Goal: Task Accomplishment & Management: Manage account settings

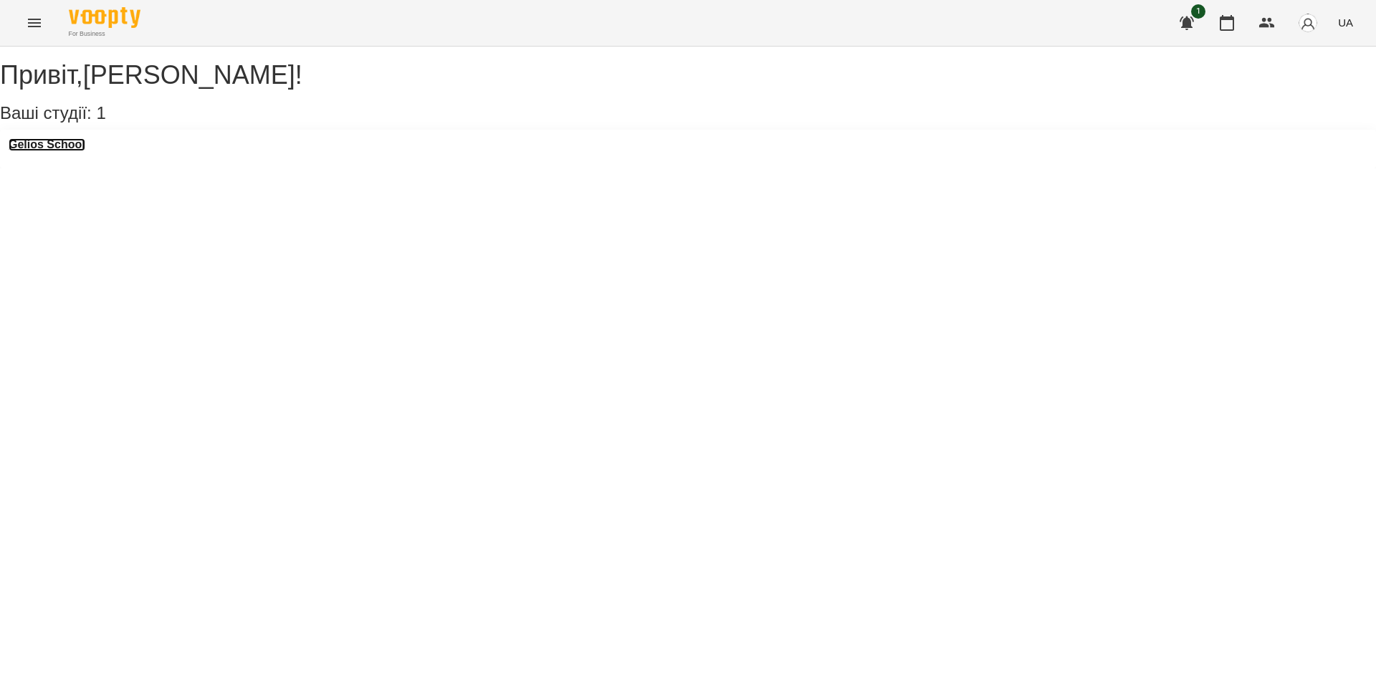
click at [74, 151] on h3 "Gelios School" at bounding box center [47, 144] width 77 height 13
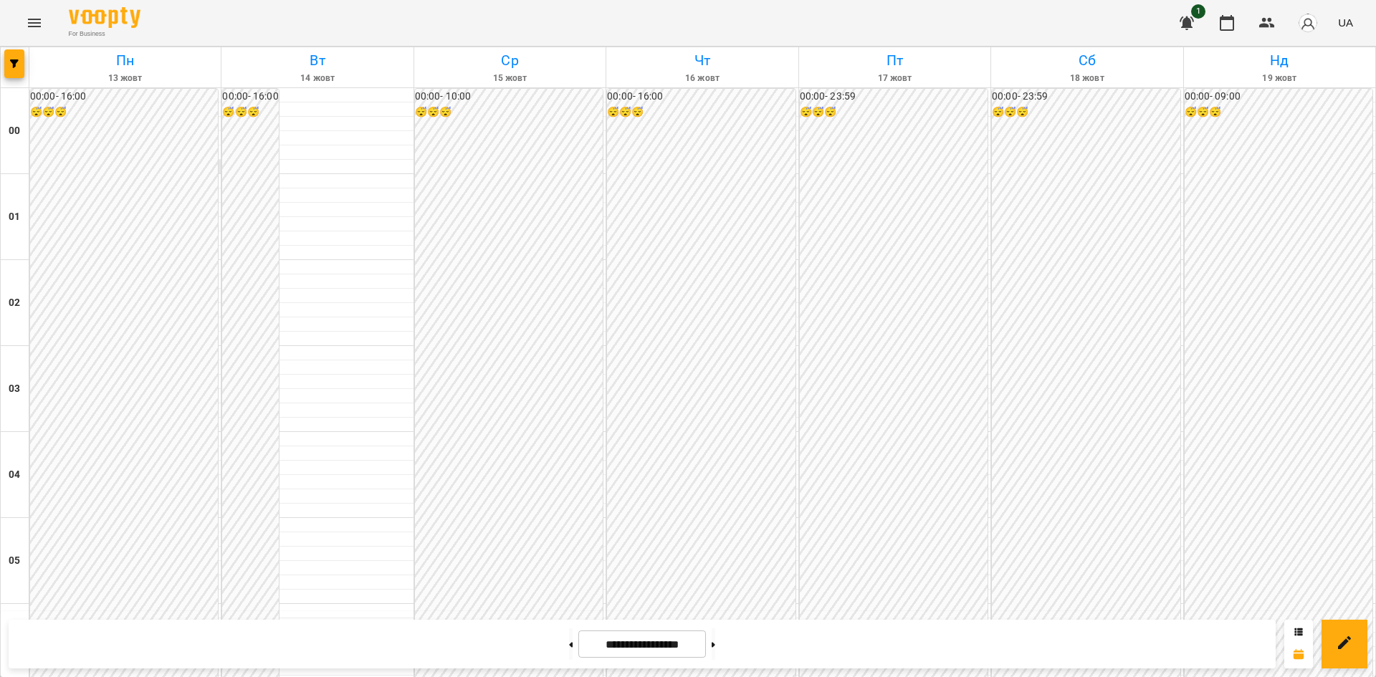
scroll to position [1269, 0]
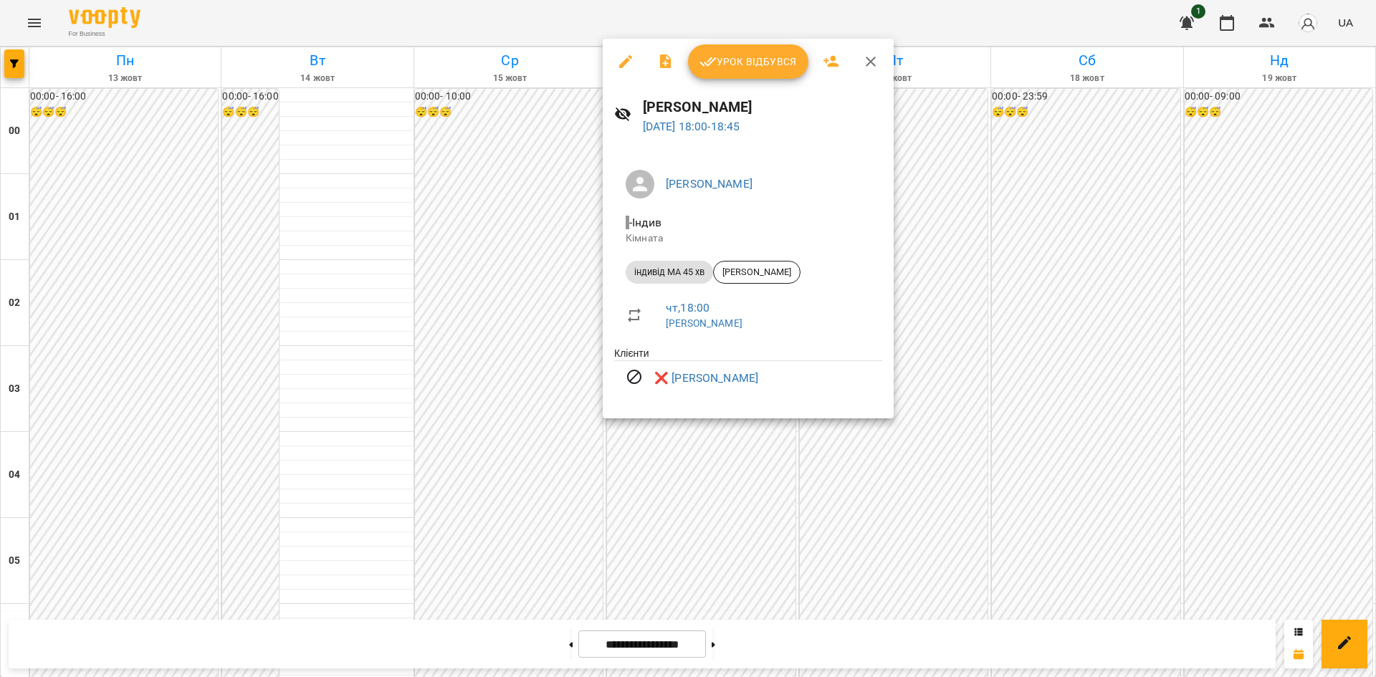
click at [714, 458] on div at bounding box center [688, 338] width 1376 height 677
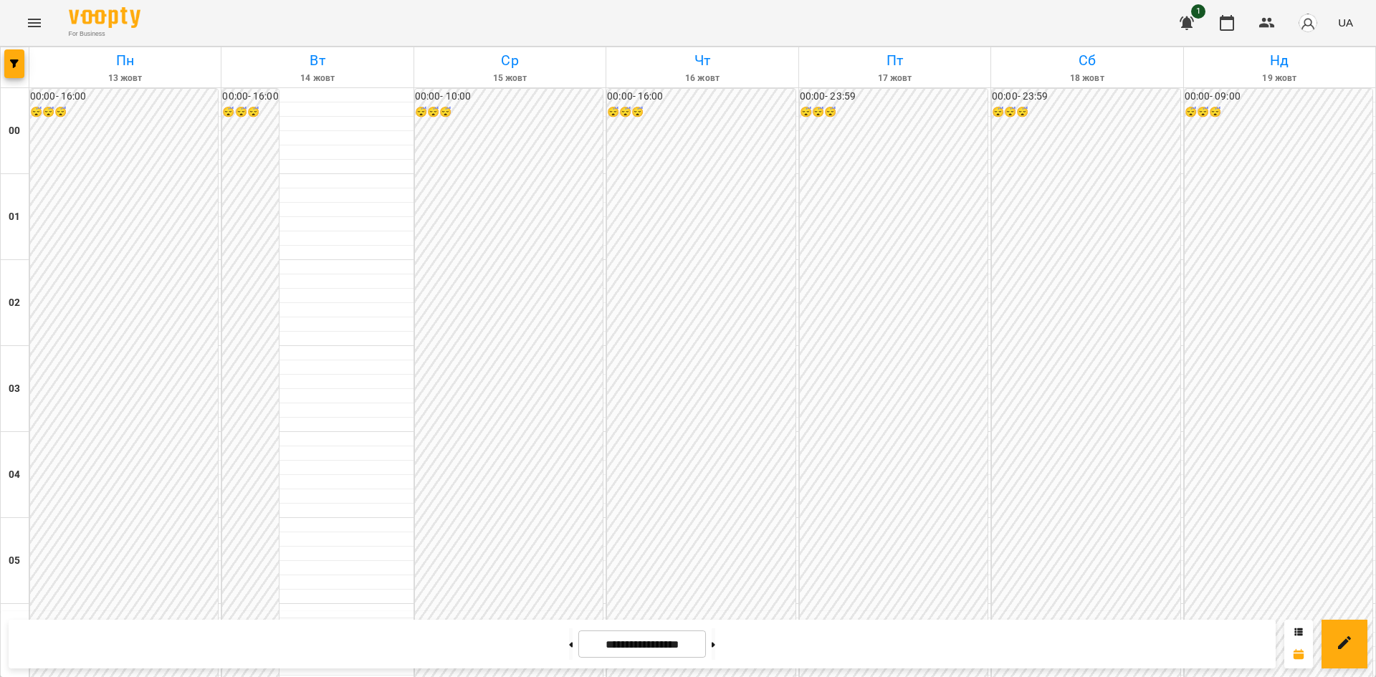
scroll to position [1300, 0]
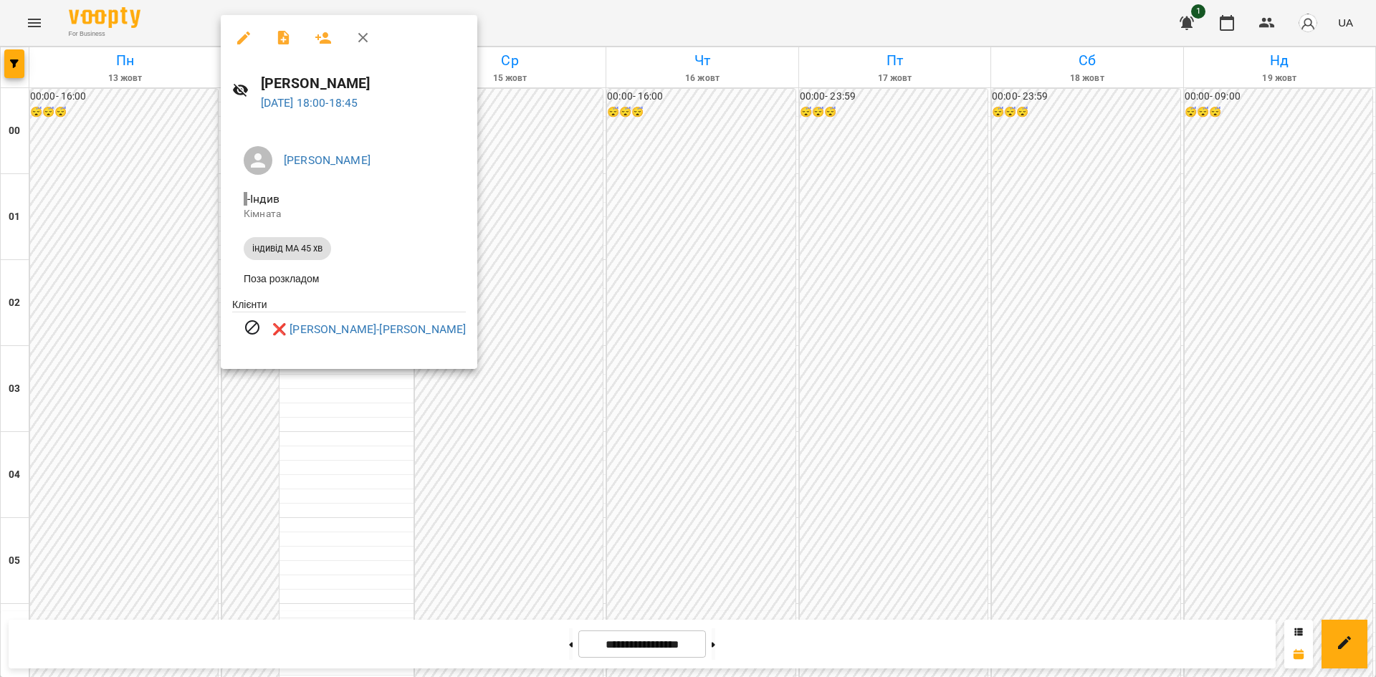
click at [621, 477] on div at bounding box center [688, 338] width 1376 height 677
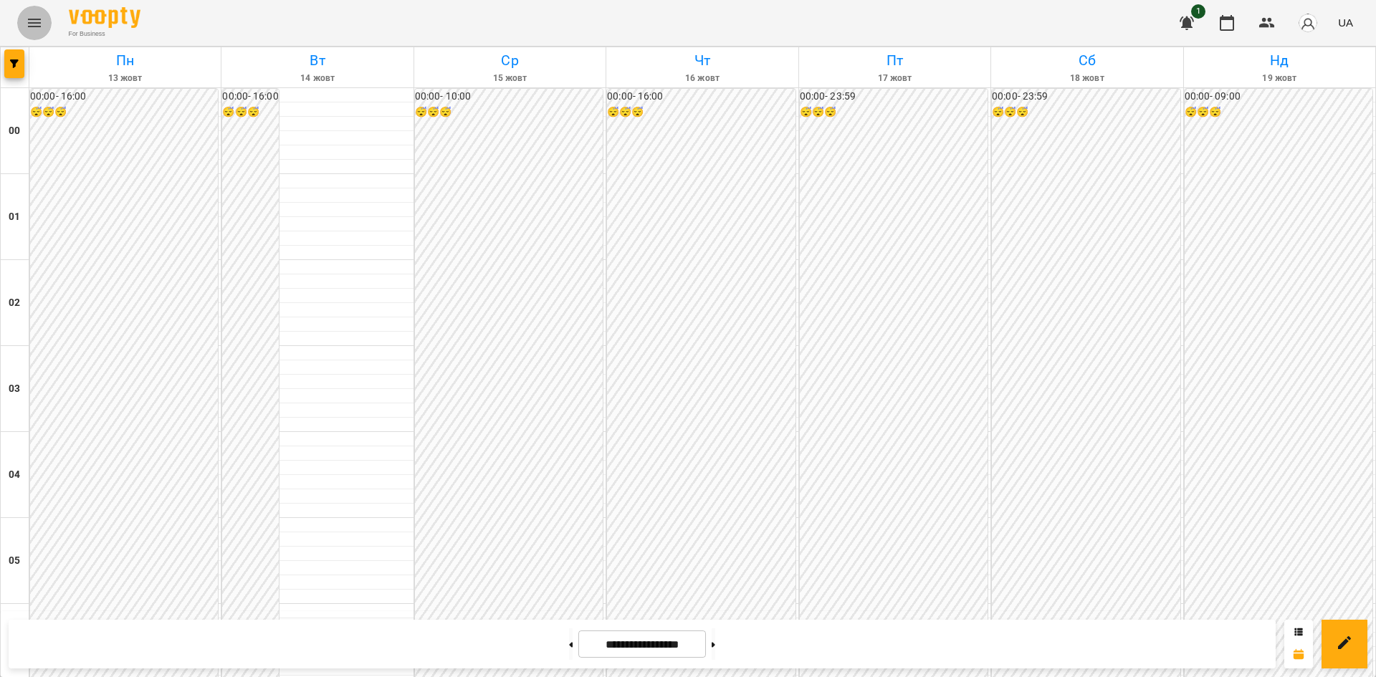
click at [28, 30] on icon "Menu" at bounding box center [34, 22] width 17 height 17
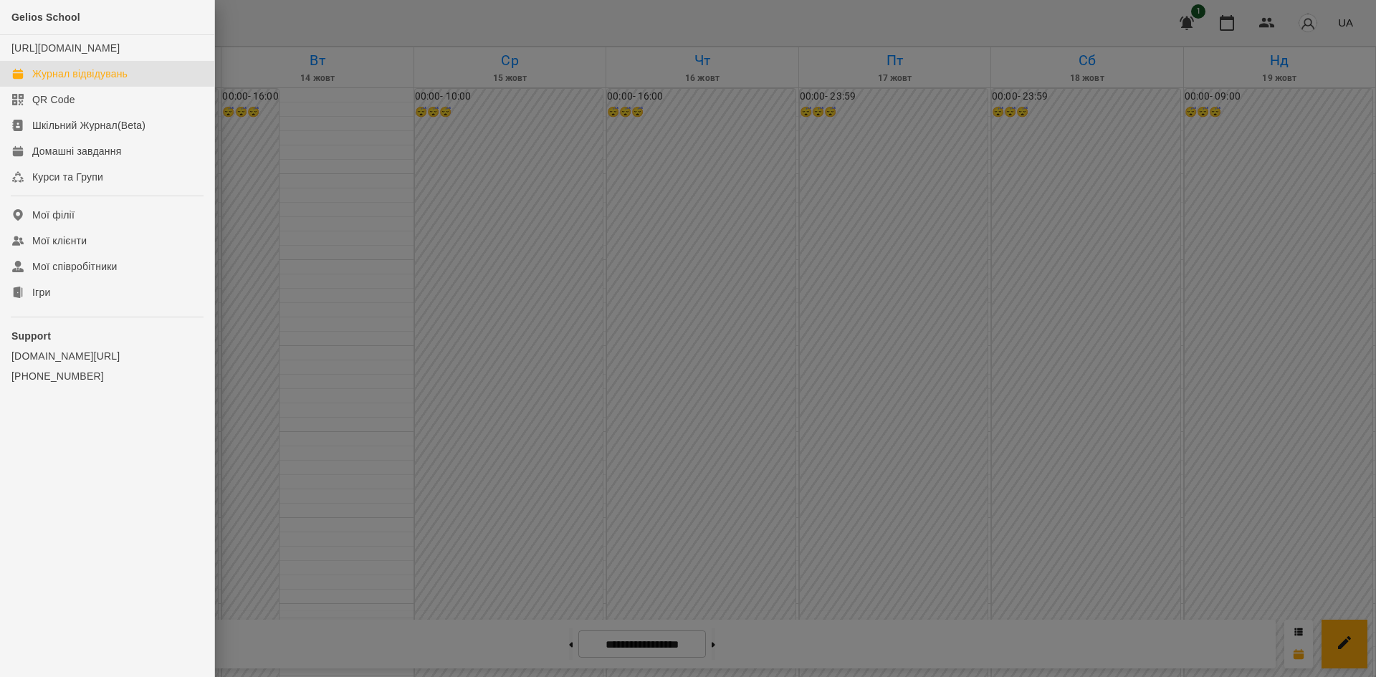
click at [312, 128] on div at bounding box center [688, 338] width 1376 height 677
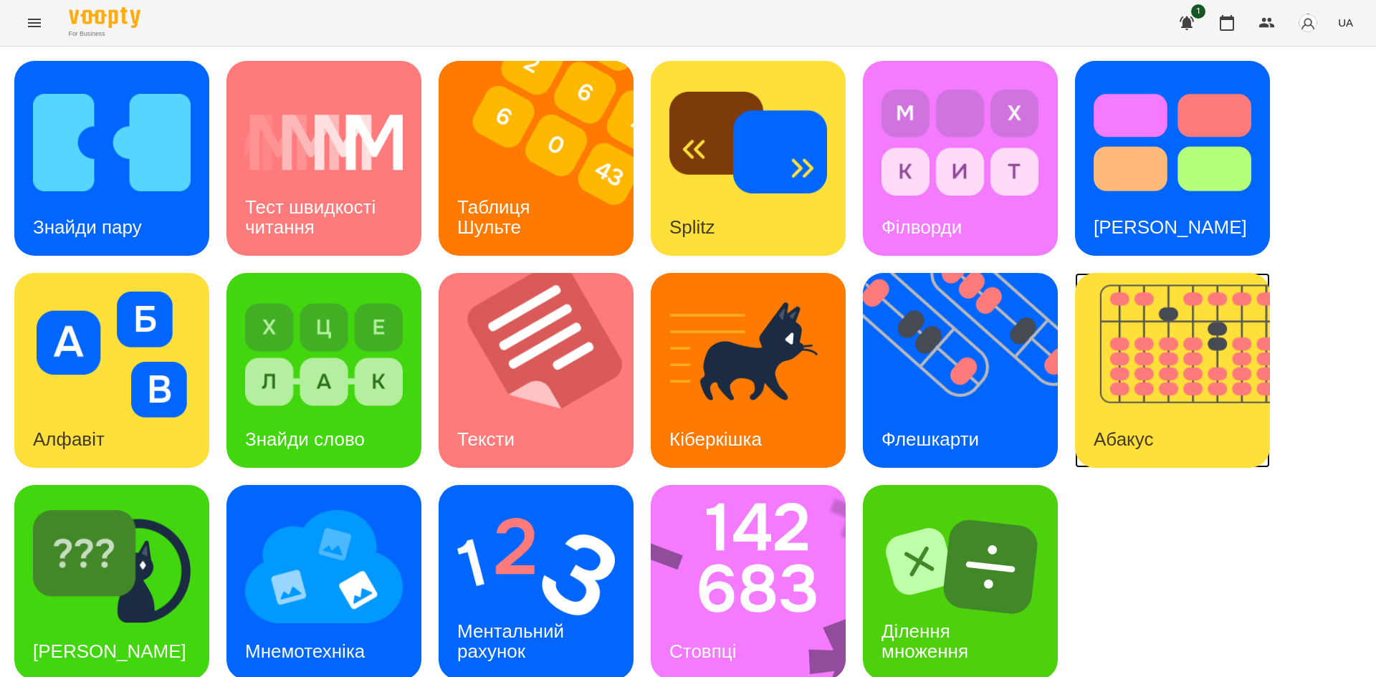
click at [1159, 345] on img at bounding box center [1181, 370] width 213 height 195
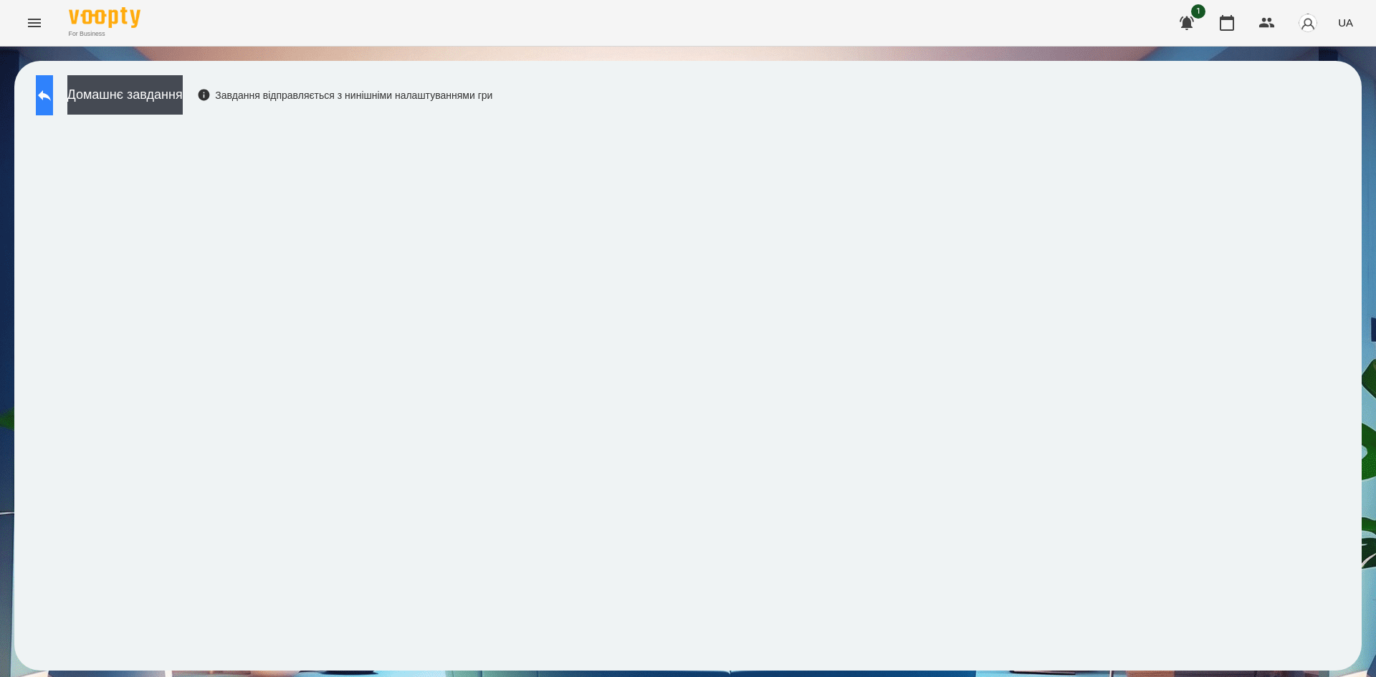
click at [53, 110] on button at bounding box center [44, 95] width 17 height 40
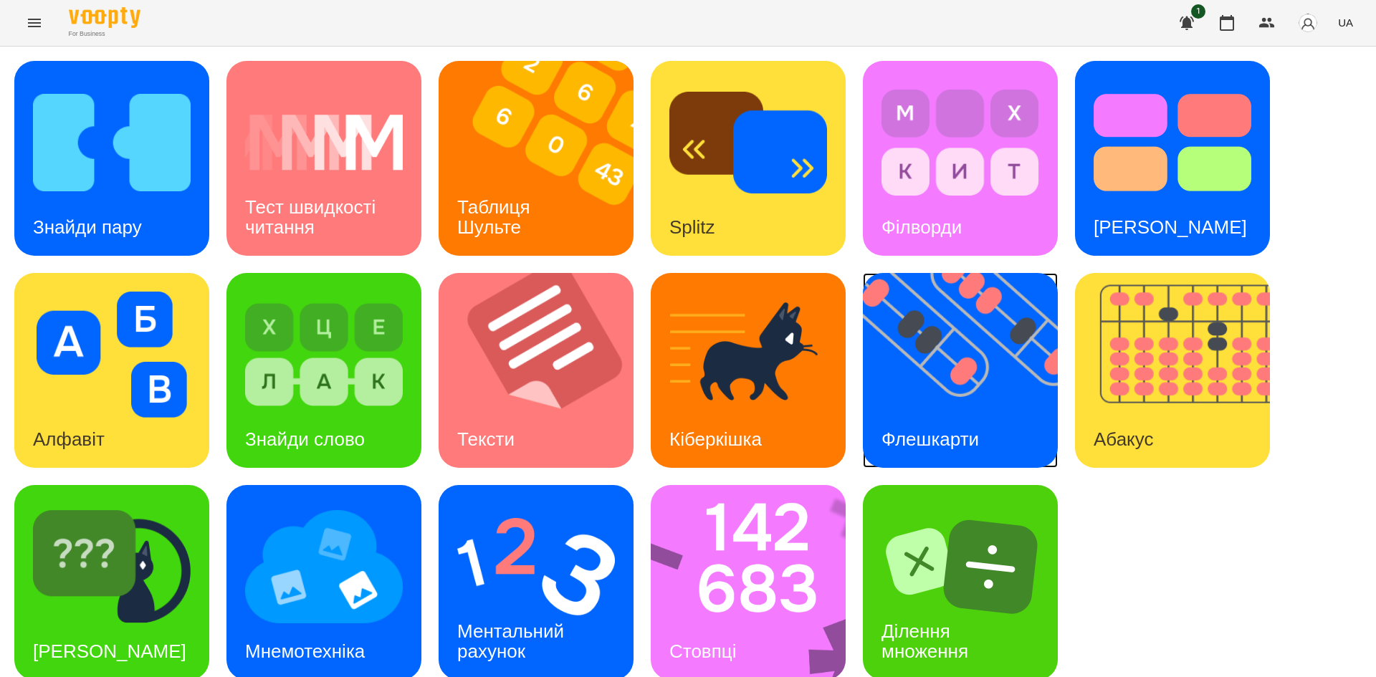
click at [900, 368] on img at bounding box center [969, 370] width 213 height 195
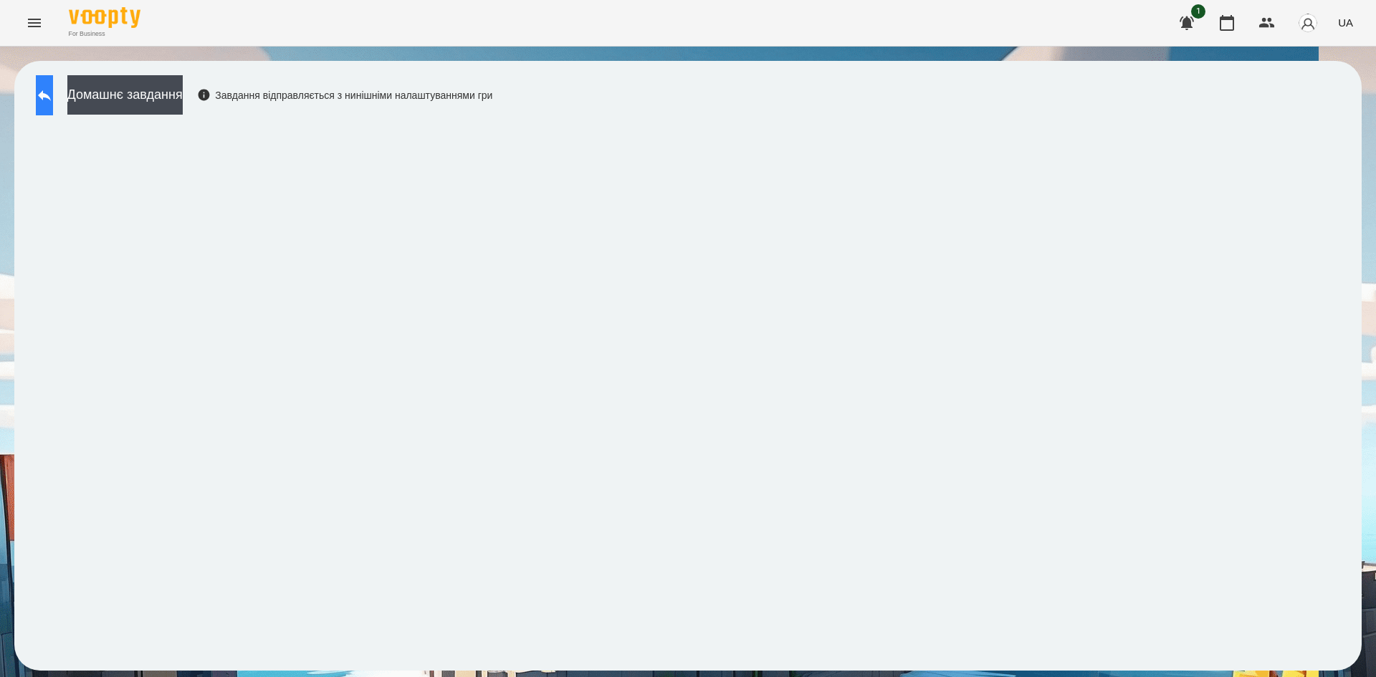
click at [53, 92] on icon at bounding box center [44, 95] width 17 height 17
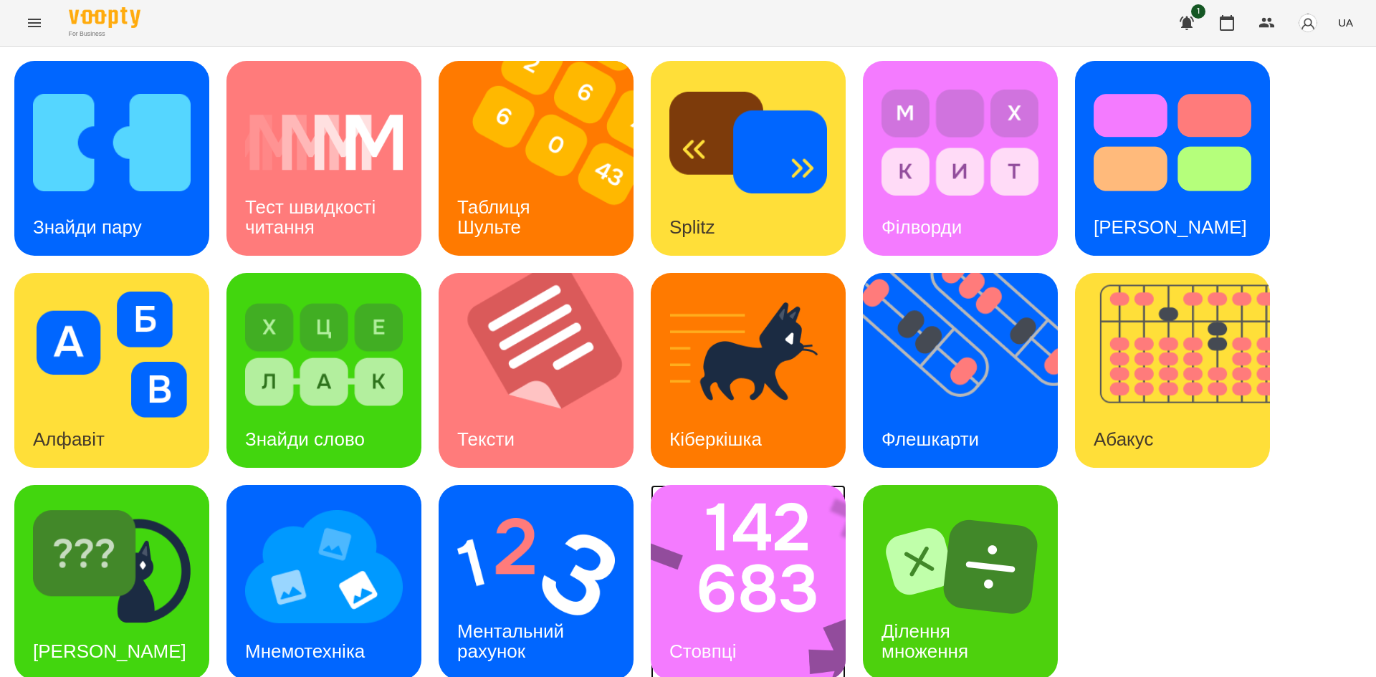
click at [731, 538] on img at bounding box center [758, 582] width 214 height 195
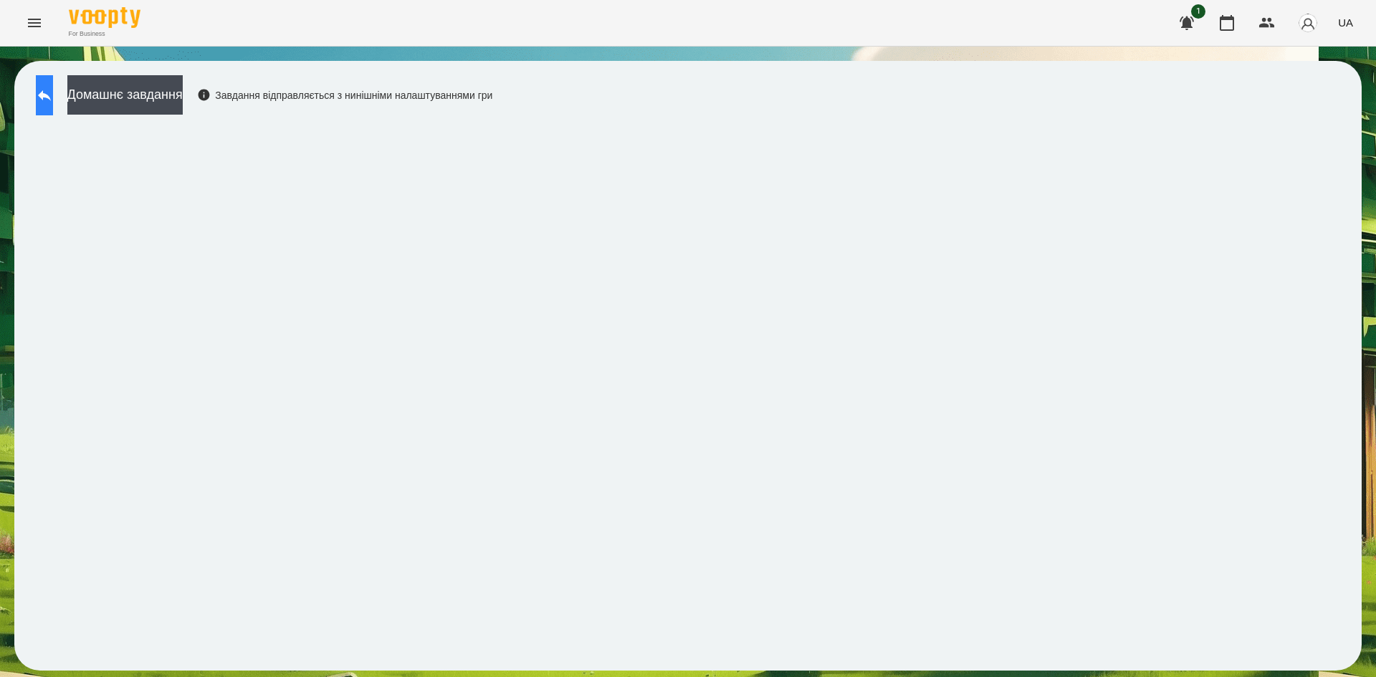
click at [51, 97] on icon at bounding box center [44, 95] width 13 height 11
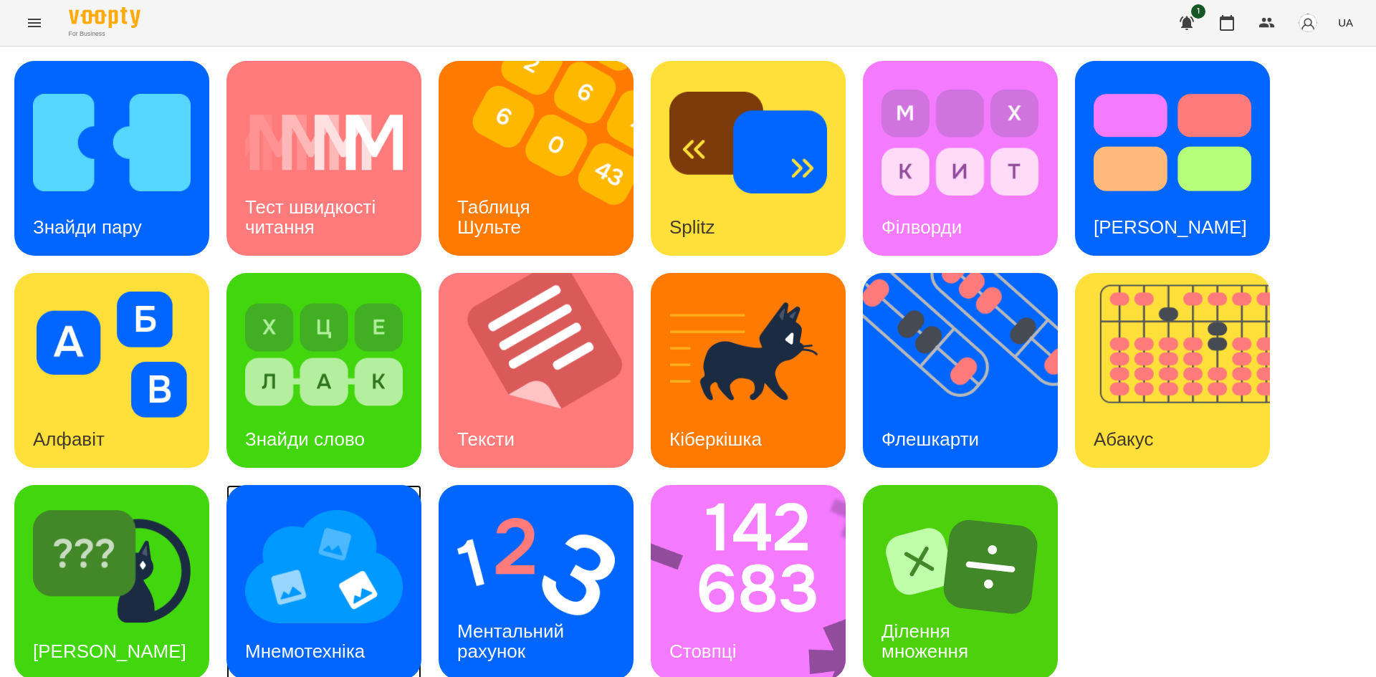
click at [313, 568] on img at bounding box center [324, 567] width 158 height 126
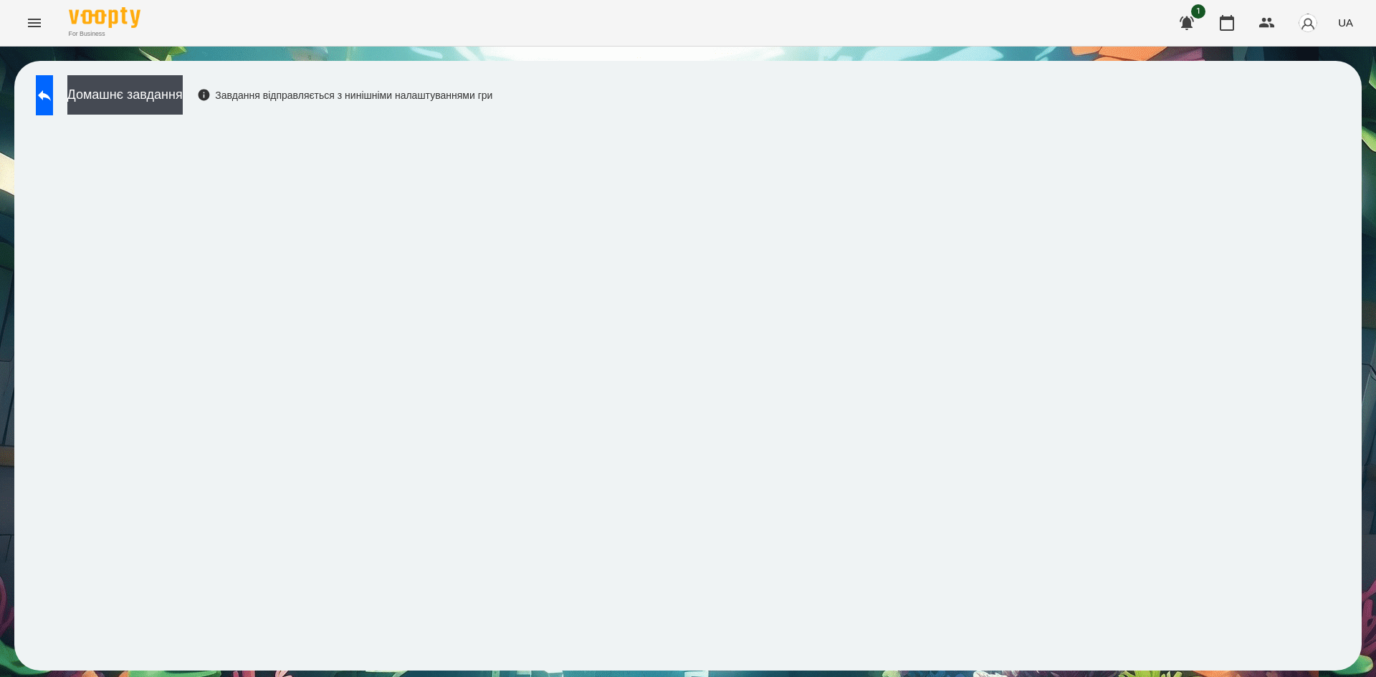
click at [32, 100] on div "Домашнє завдання Завдання відправляється з нинішніми налаштуваннями гри" at bounding box center [261, 98] width 464 height 47
click at [51, 97] on icon at bounding box center [44, 95] width 13 height 11
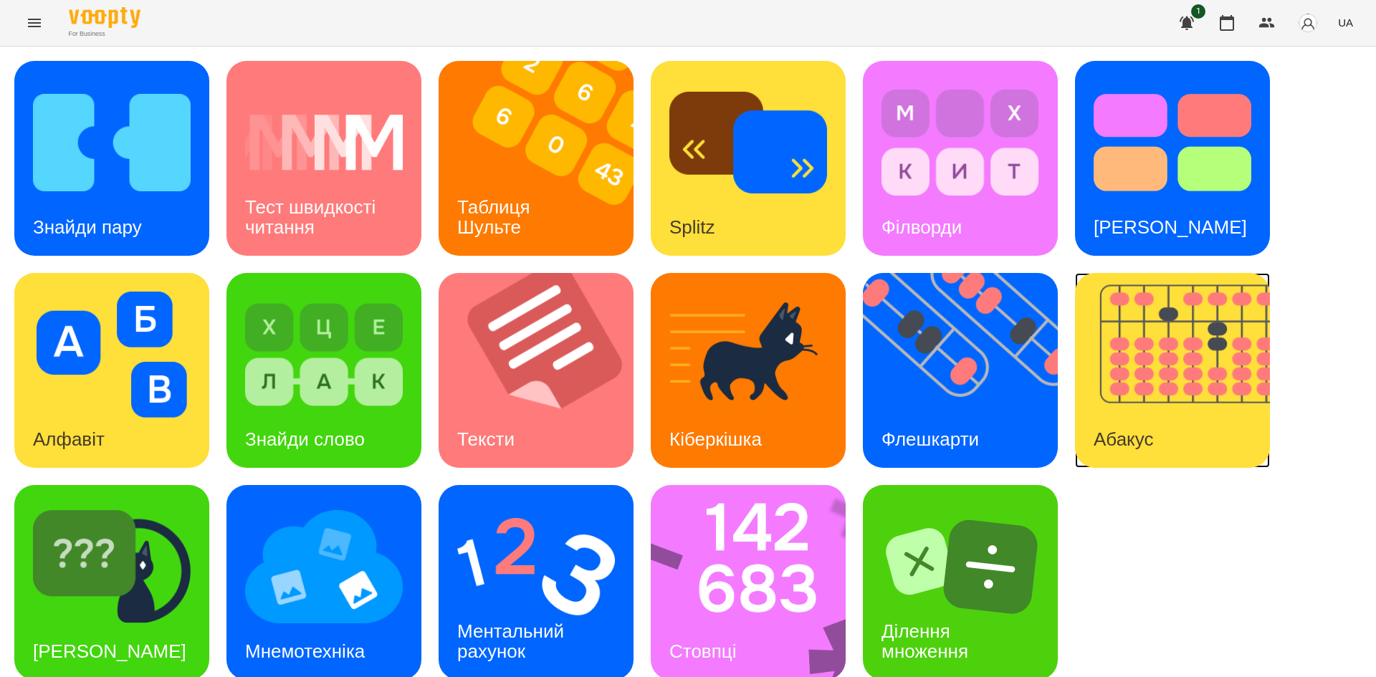
click at [1126, 399] on img at bounding box center [1181, 370] width 213 height 195
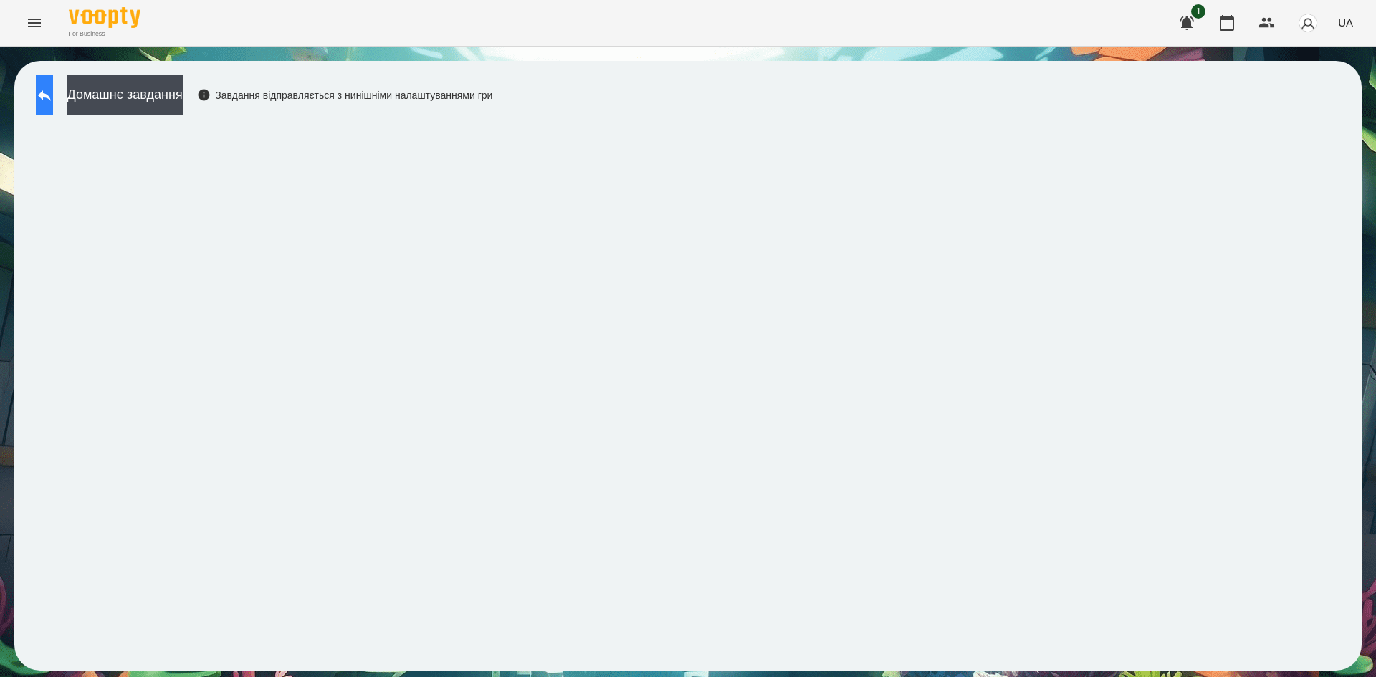
click at [51, 113] on button at bounding box center [44, 95] width 17 height 40
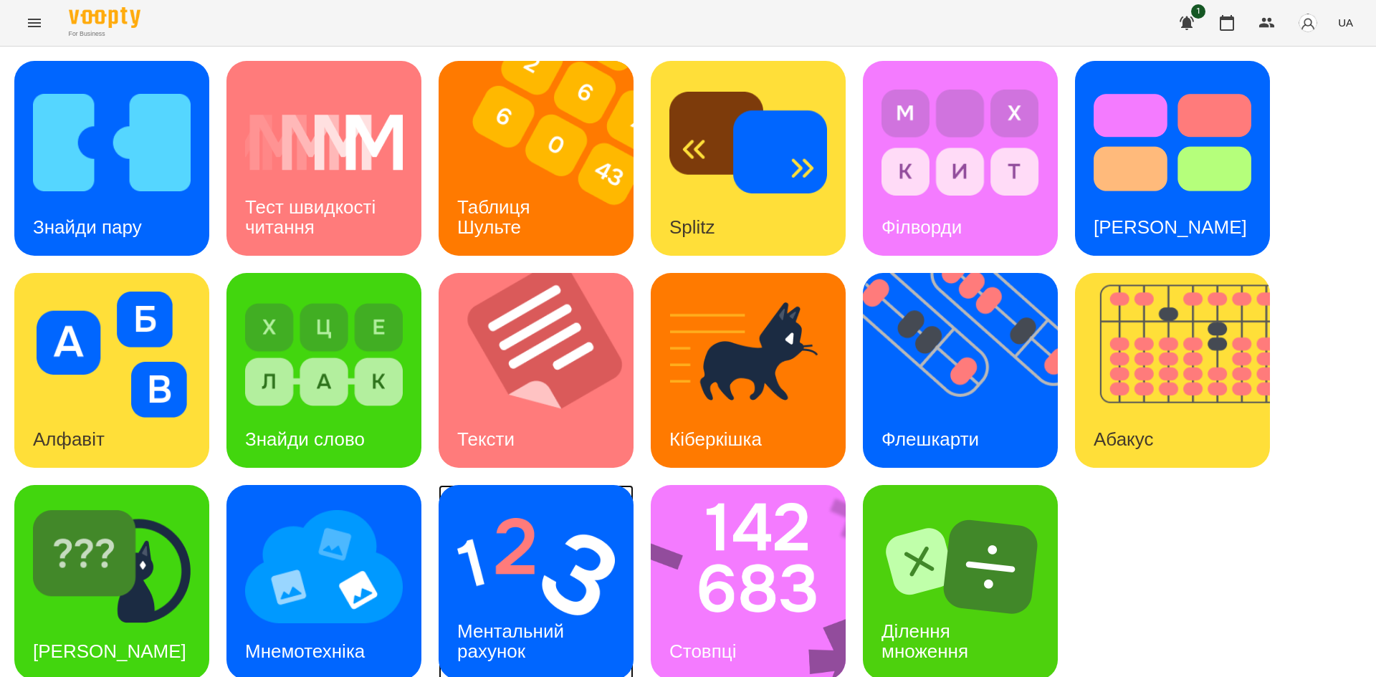
click at [509, 644] on h3 "Ментальний рахунок" at bounding box center [513, 641] width 112 height 41
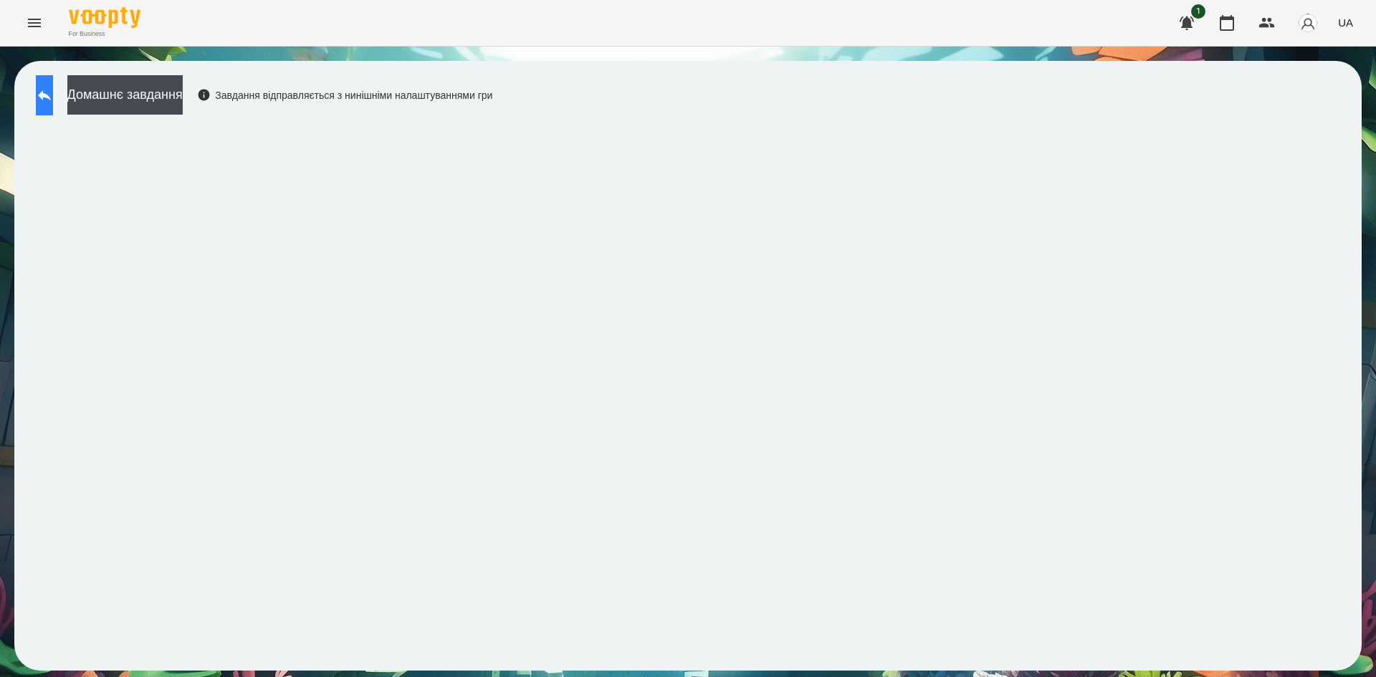
click at [49, 90] on button at bounding box center [44, 95] width 17 height 40
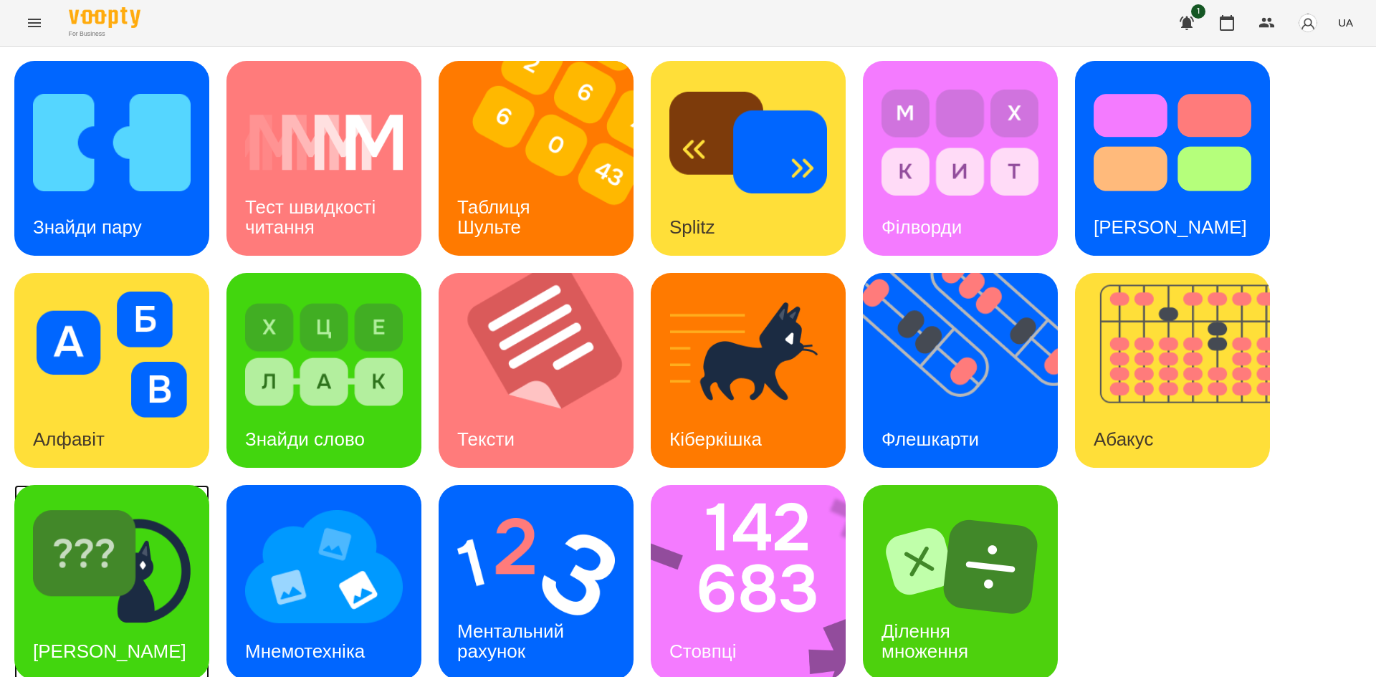
click at [48, 549] on img at bounding box center [112, 567] width 158 height 126
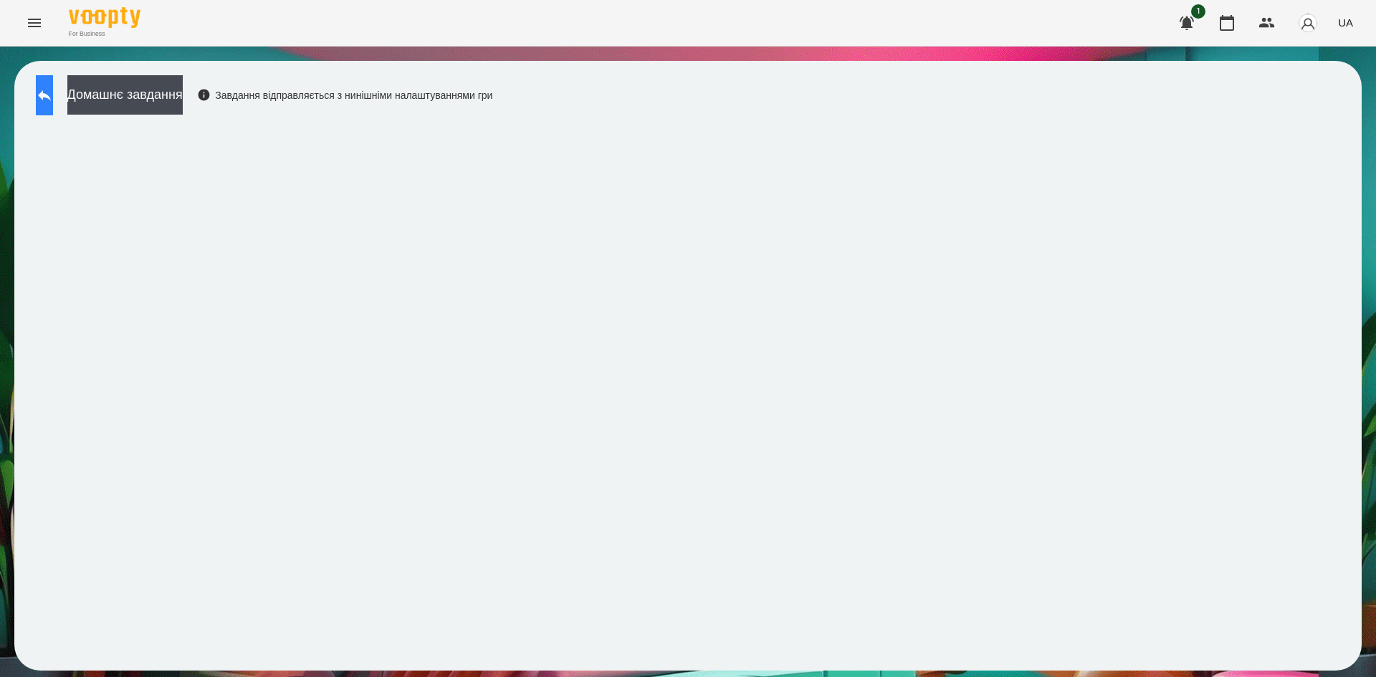
click at [53, 106] on button at bounding box center [44, 95] width 17 height 40
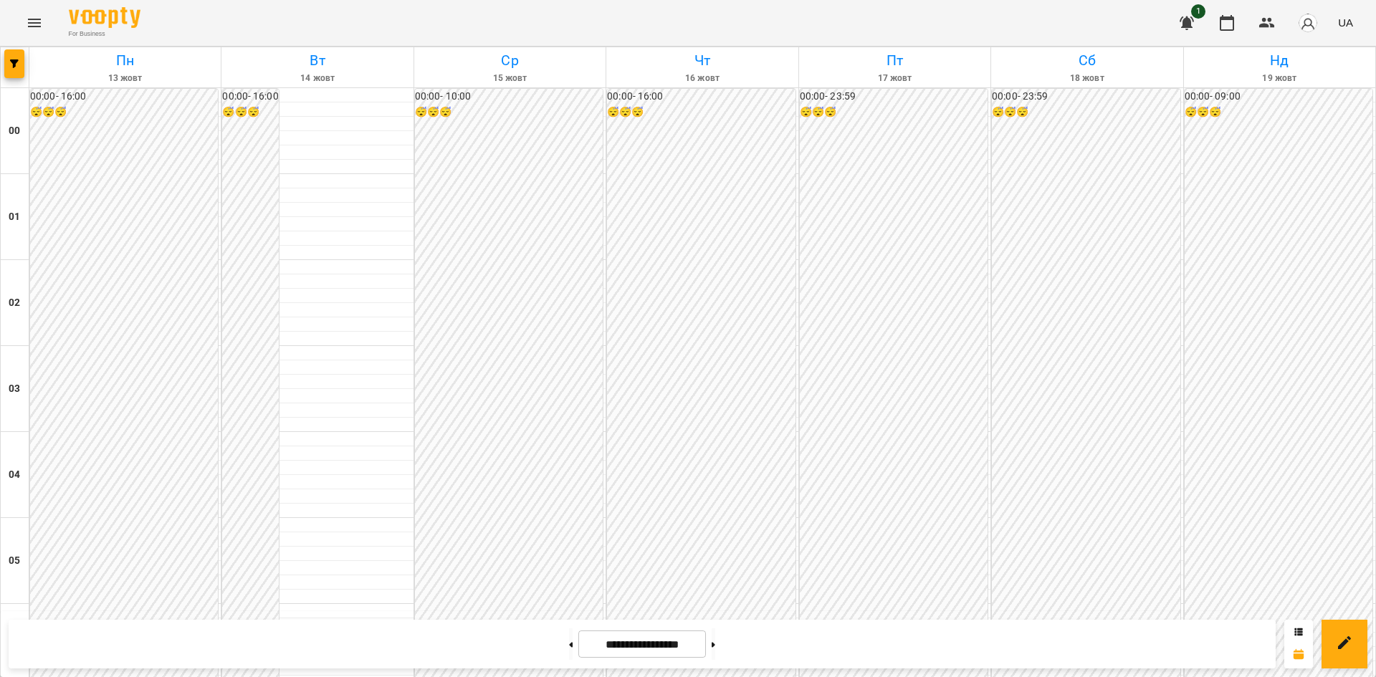
scroll to position [511, 0]
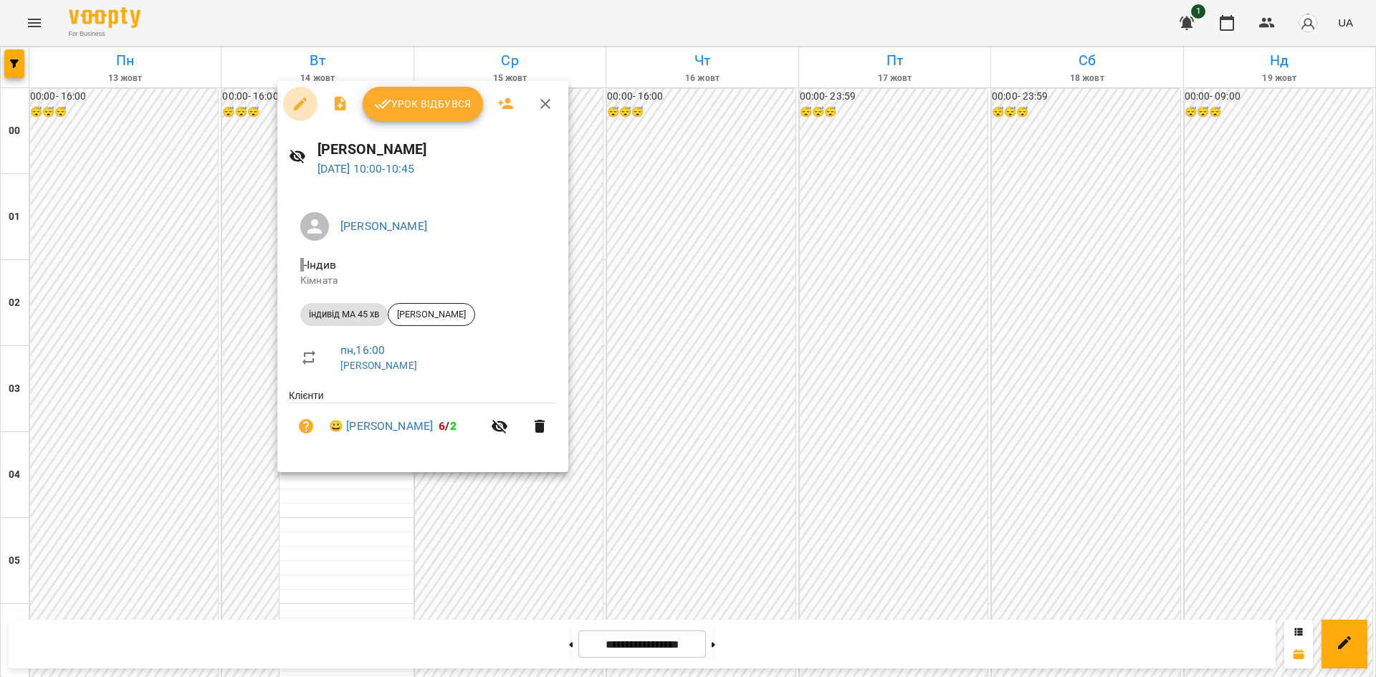
click at [300, 107] on icon "button" at bounding box center [300, 103] width 17 height 17
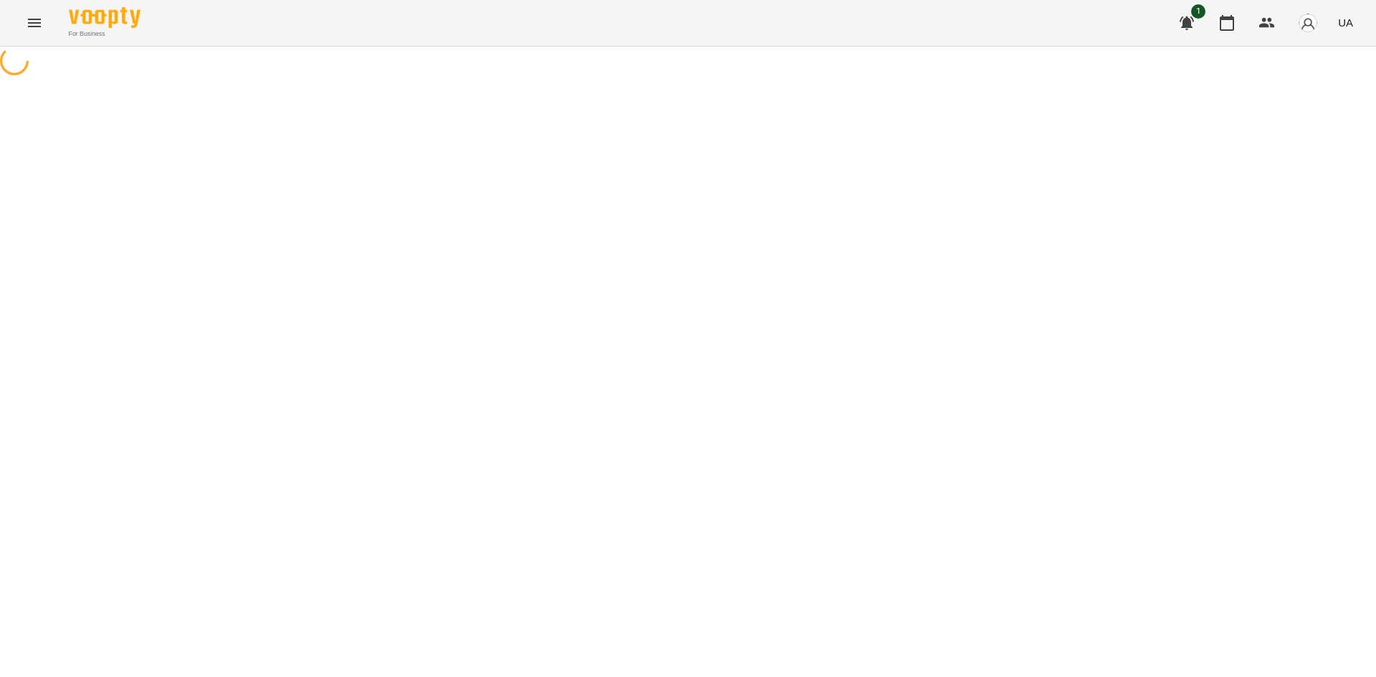
select select "**********"
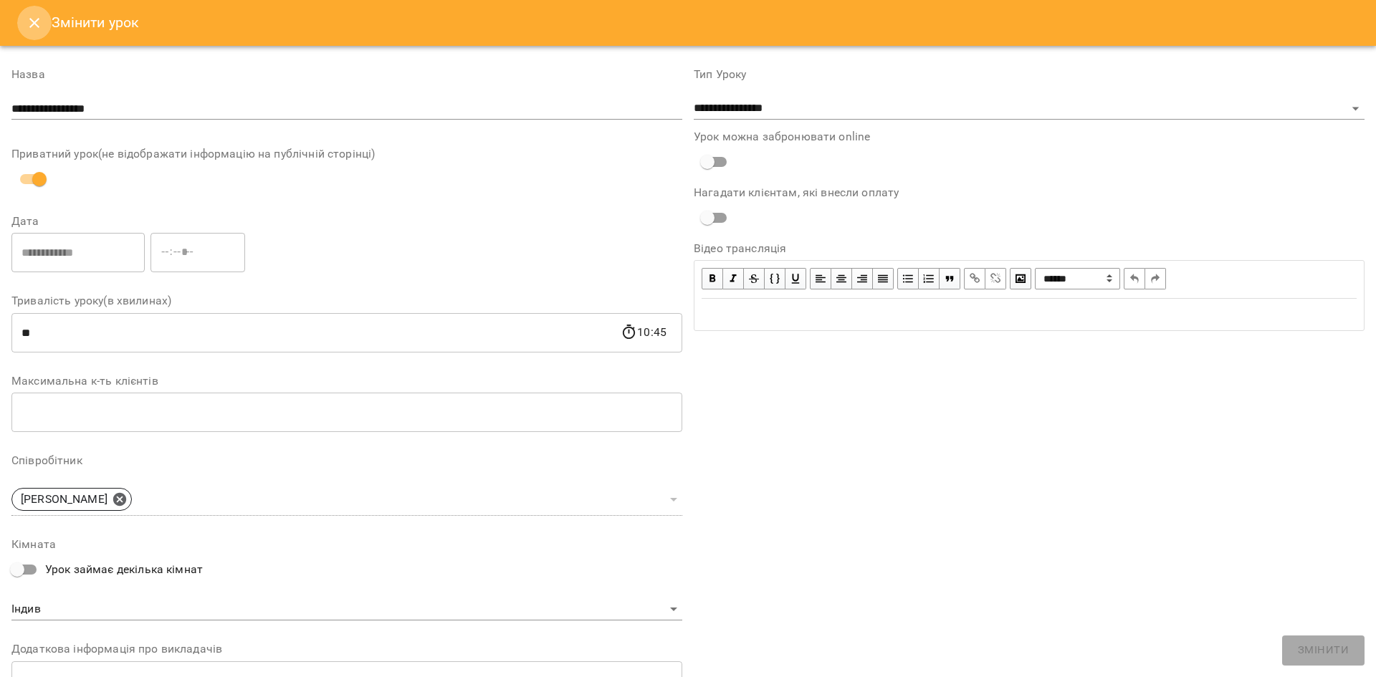
click at [34, 26] on icon "Close" at bounding box center [34, 22] width 17 height 17
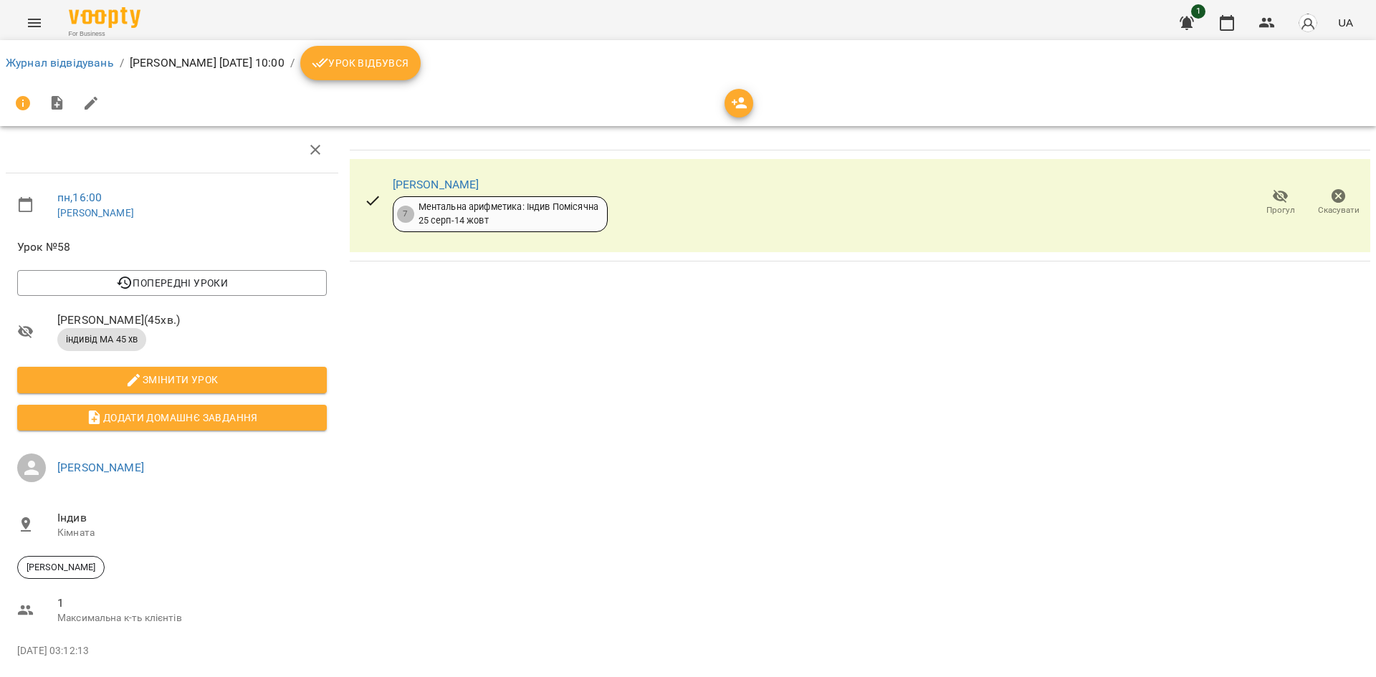
click at [406, 71] on span "Урок відбувся" at bounding box center [360, 62] width 97 height 17
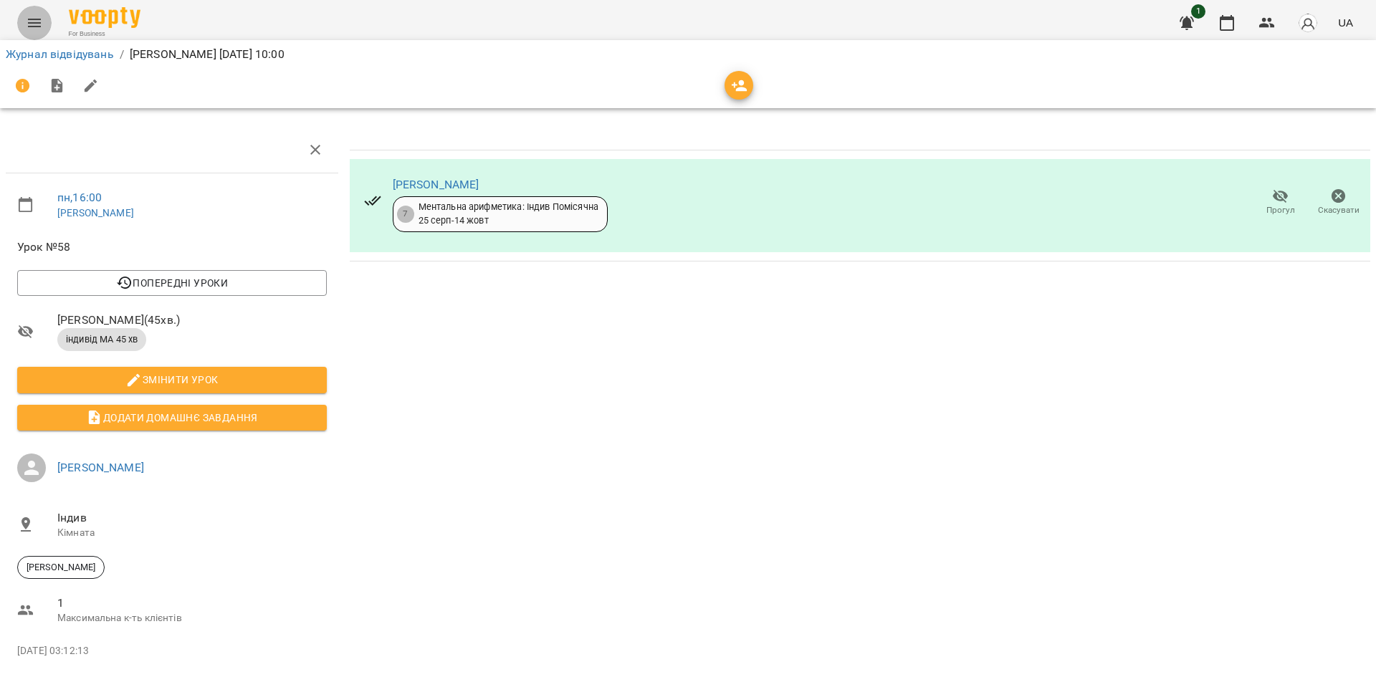
click at [33, 17] on icon "Menu" at bounding box center [34, 22] width 17 height 17
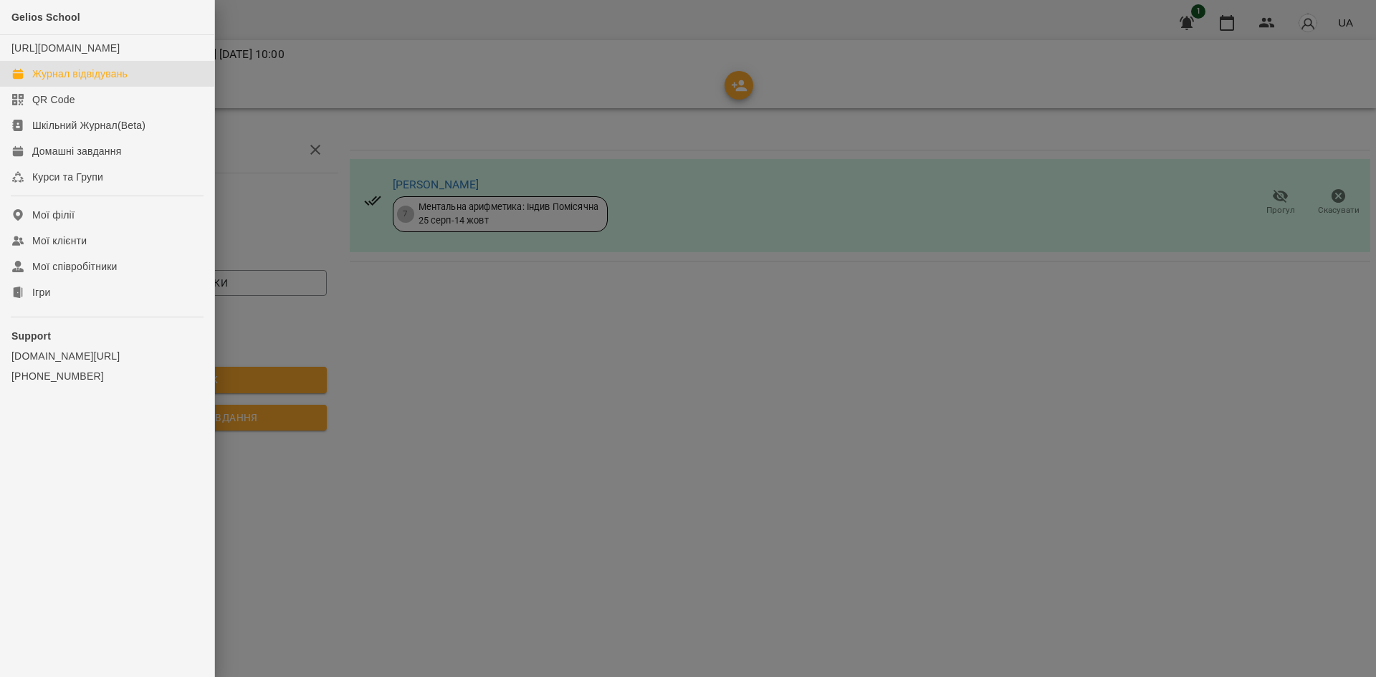
click at [81, 81] on div "Журнал відвідувань" at bounding box center [79, 74] width 95 height 14
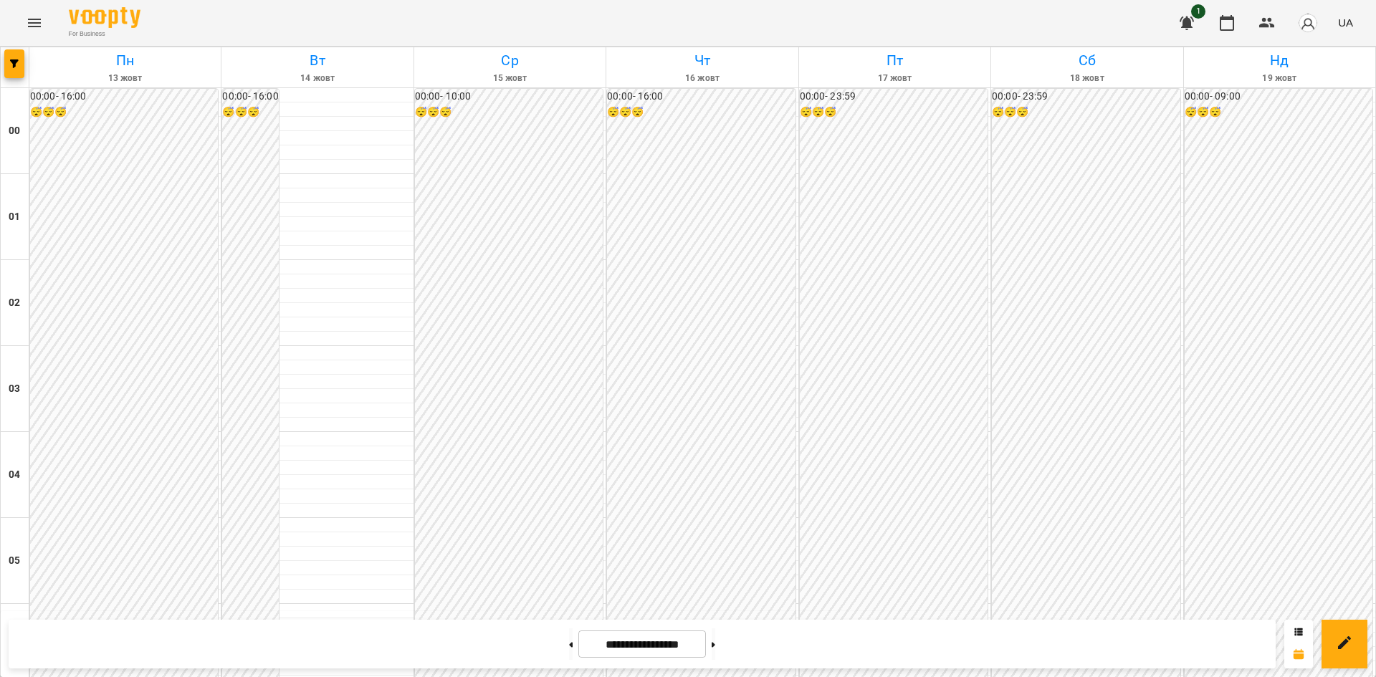
scroll to position [689, 0]
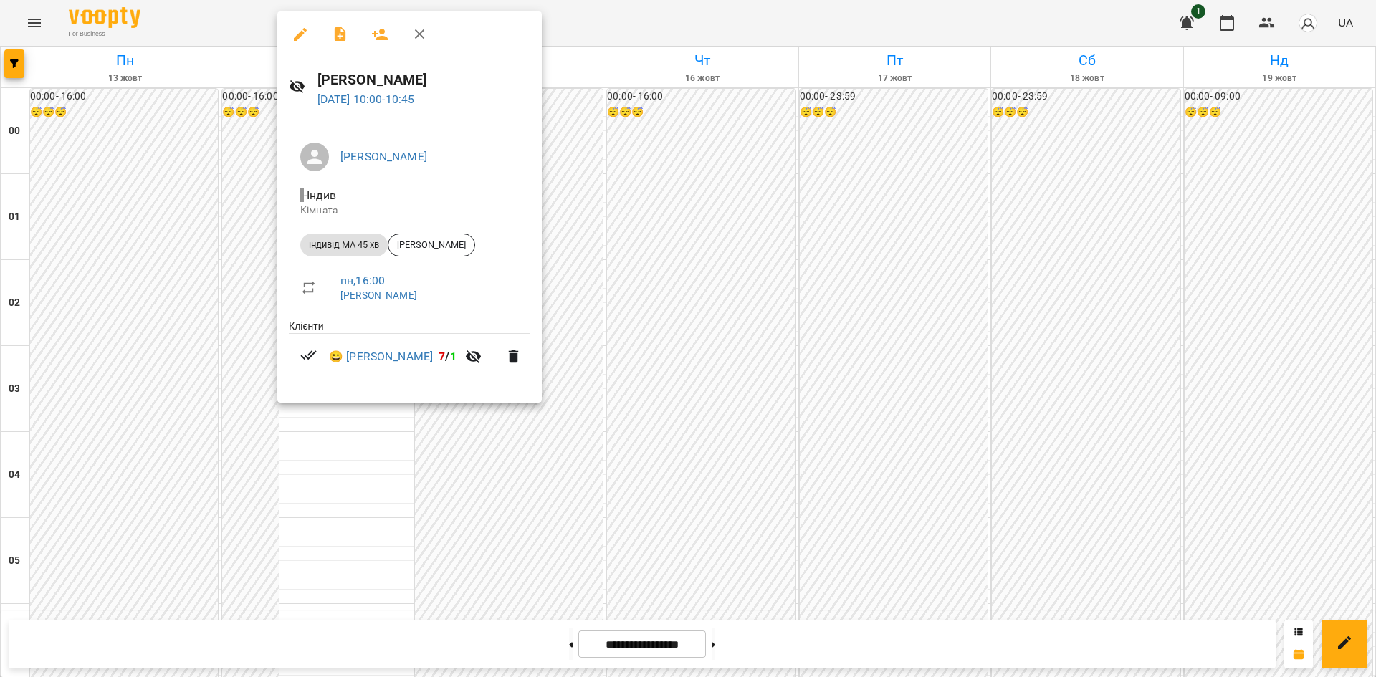
click at [382, 563] on div at bounding box center [688, 338] width 1376 height 677
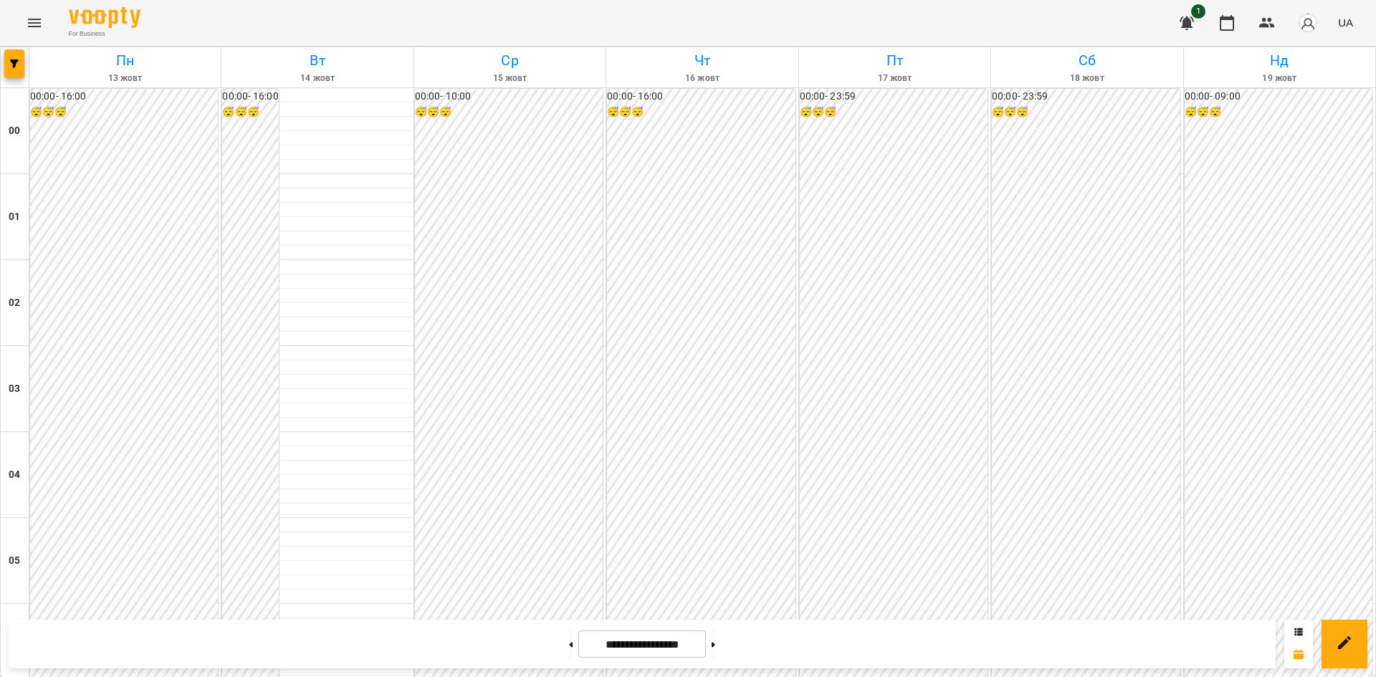
scroll to position [1269, 0]
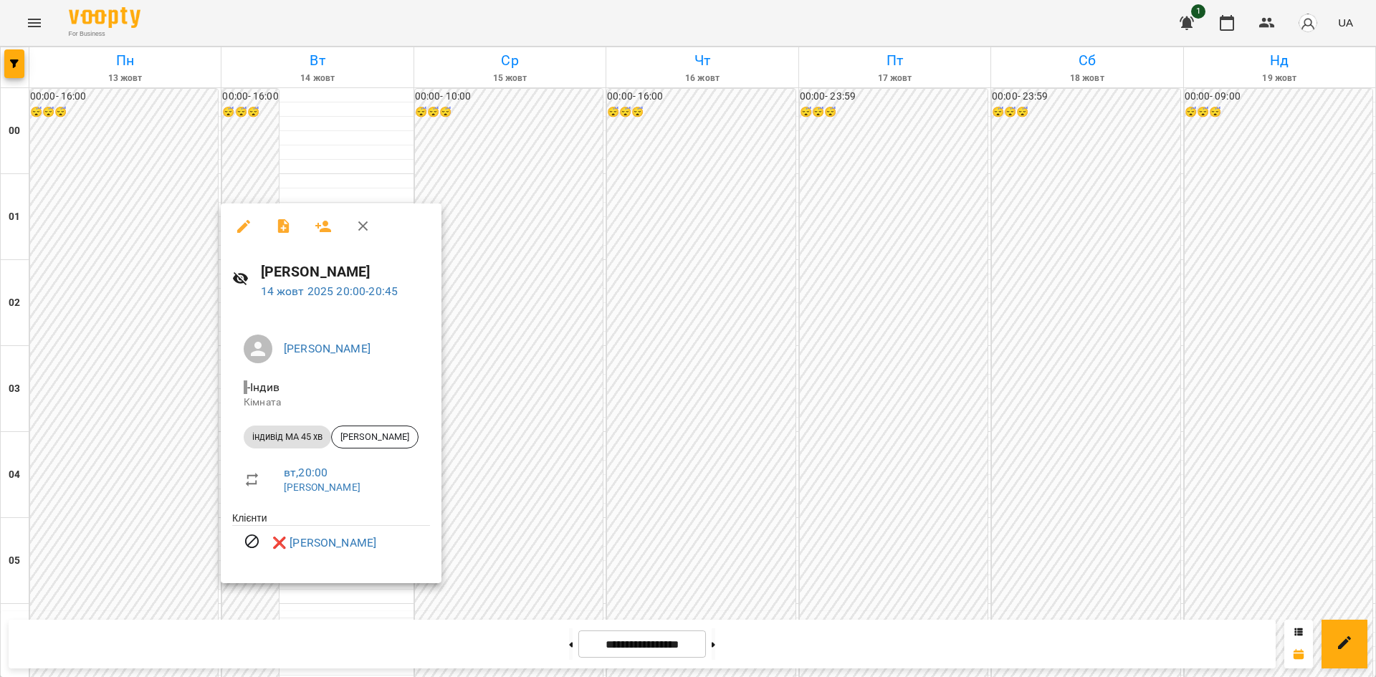
click at [512, 491] on div at bounding box center [688, 338] width 1376 height 677
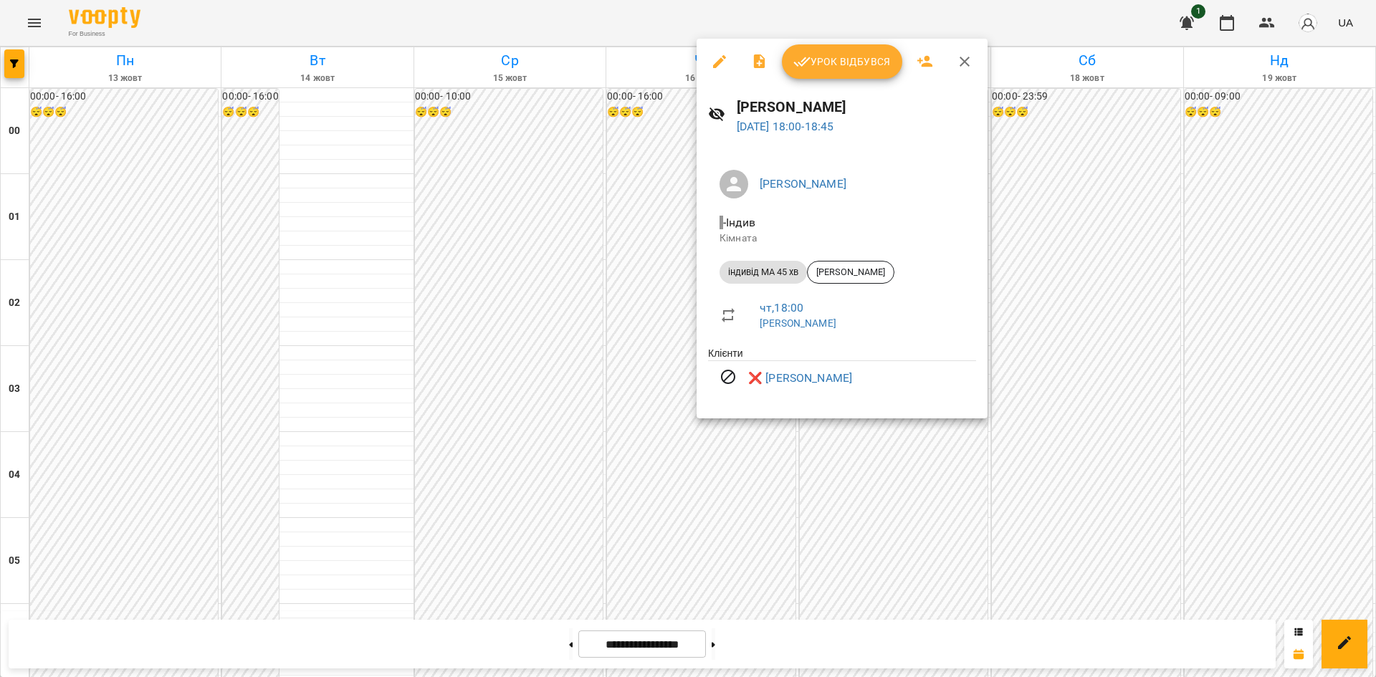
click at [507, 497] on div at bounding box center [688, 338] width 1376 height 677
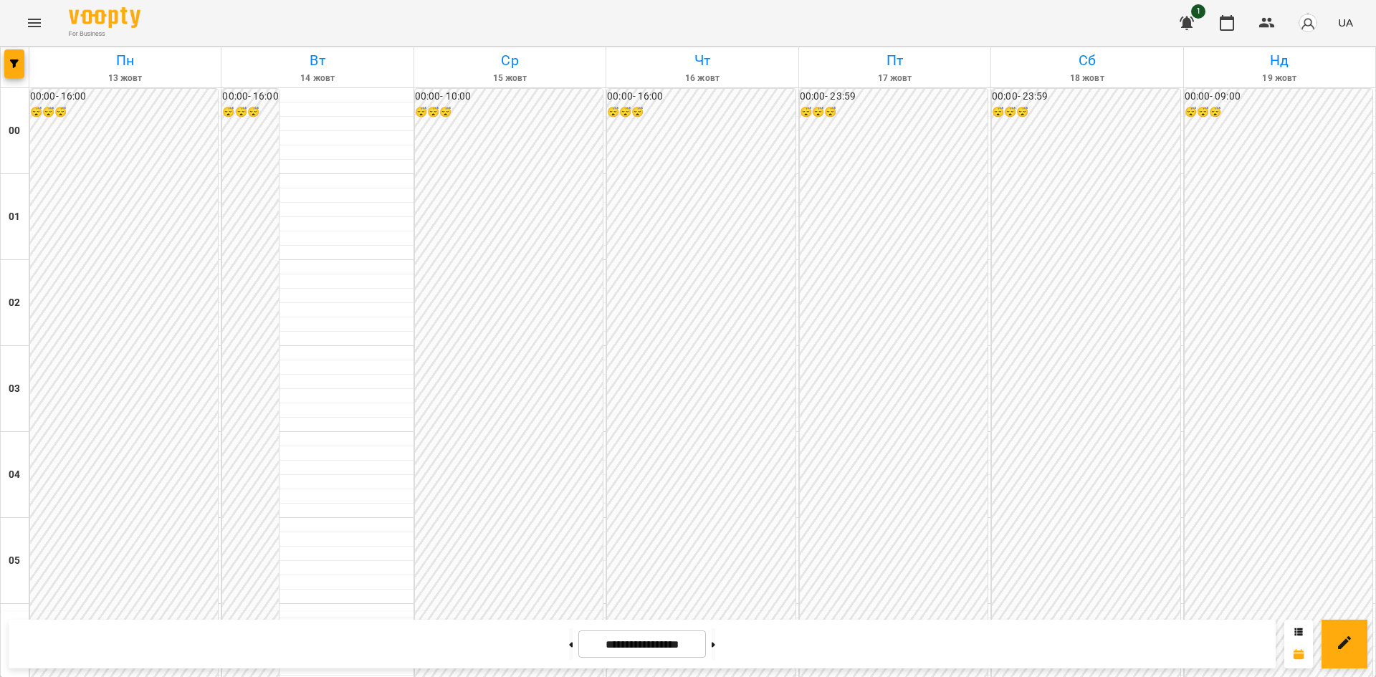
scroll to position [1266, 0]
